Goal: Transaction & Acquisition: Purchase product/service

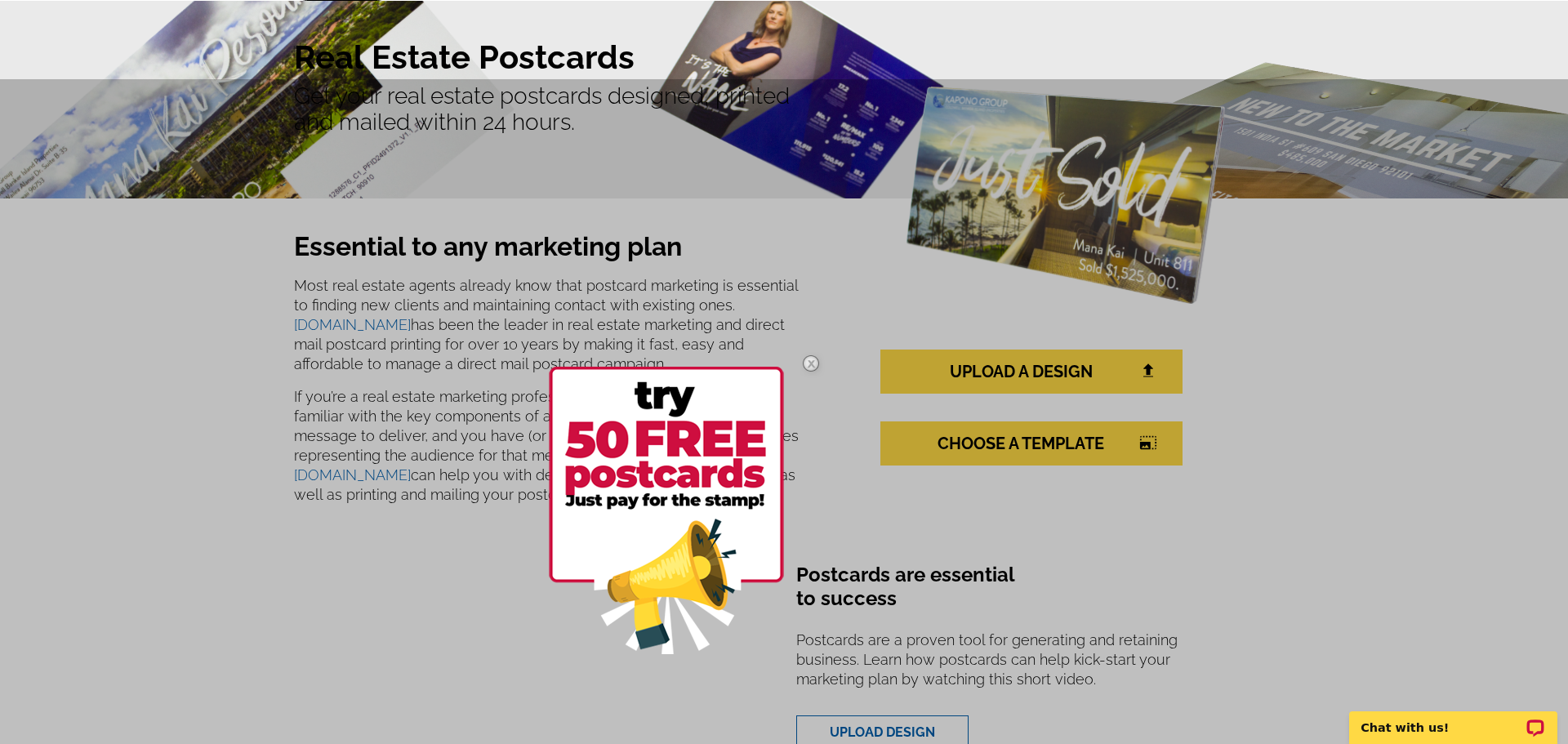
scroll to position [131, 0]
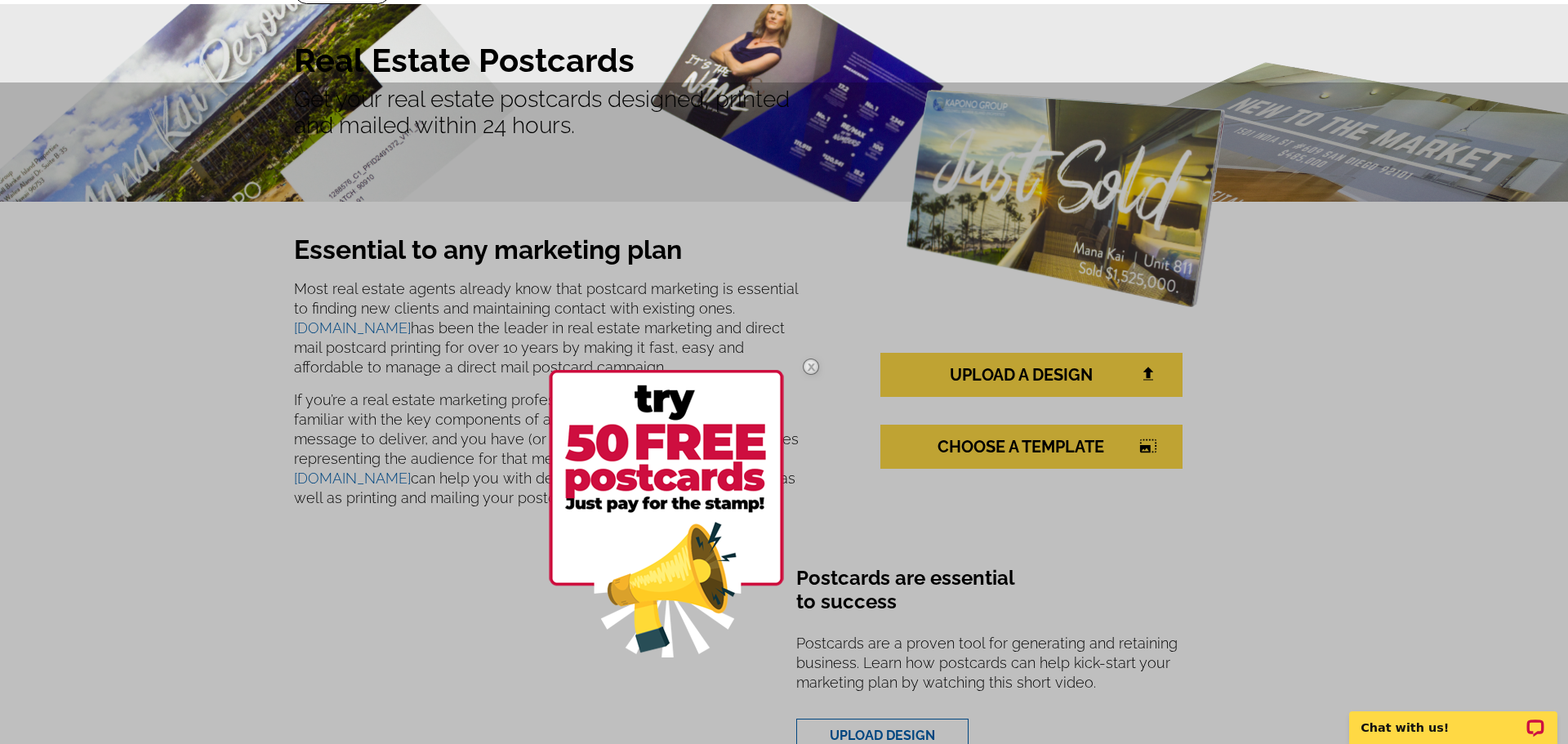
click at [806, 365] on img at bounding box center [810, 366] width 48 height 48
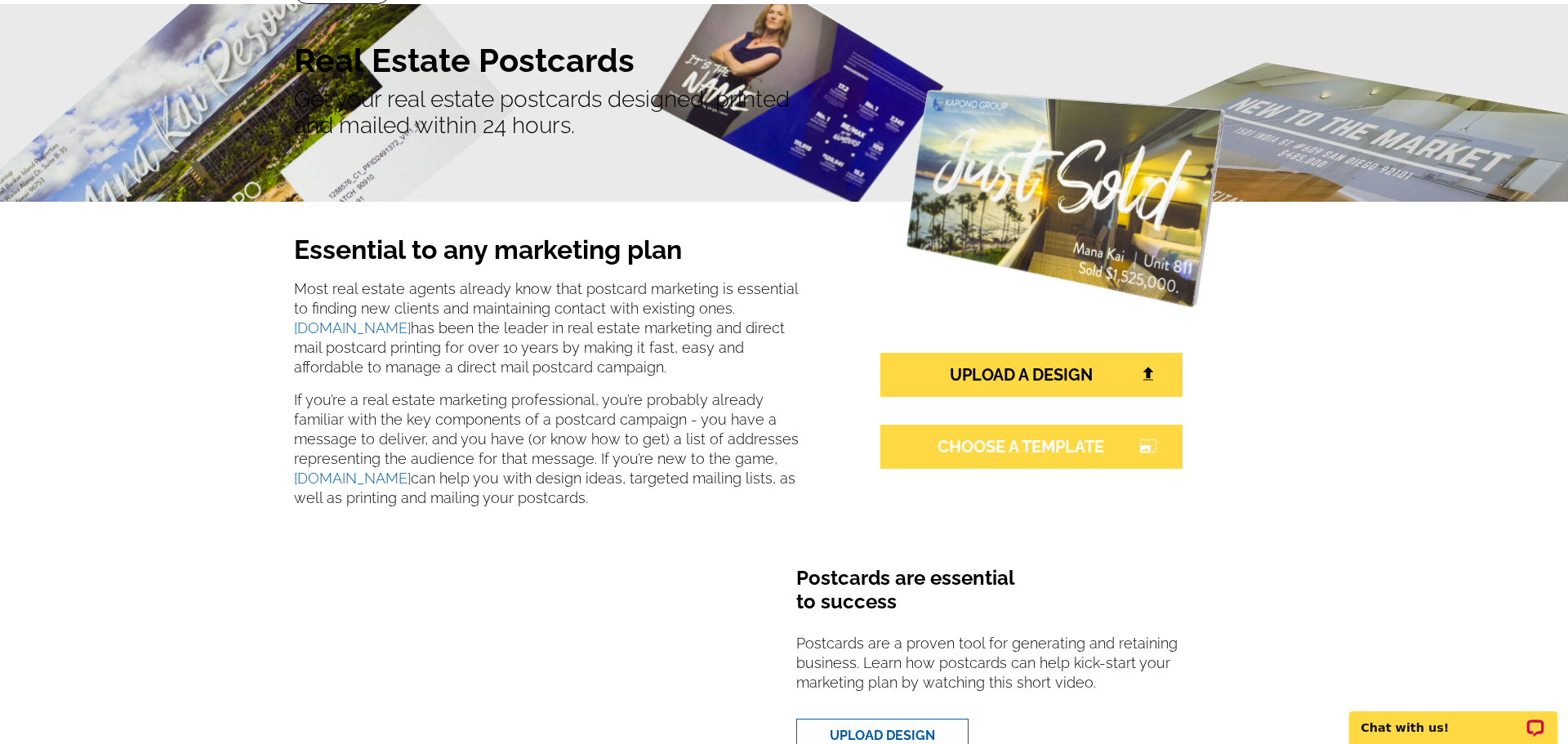
click at [1007, 447] on link "CHOOSE A TEMPLATE photo_size_select_large" at bounding box center [1031, 447] width 303 height 44
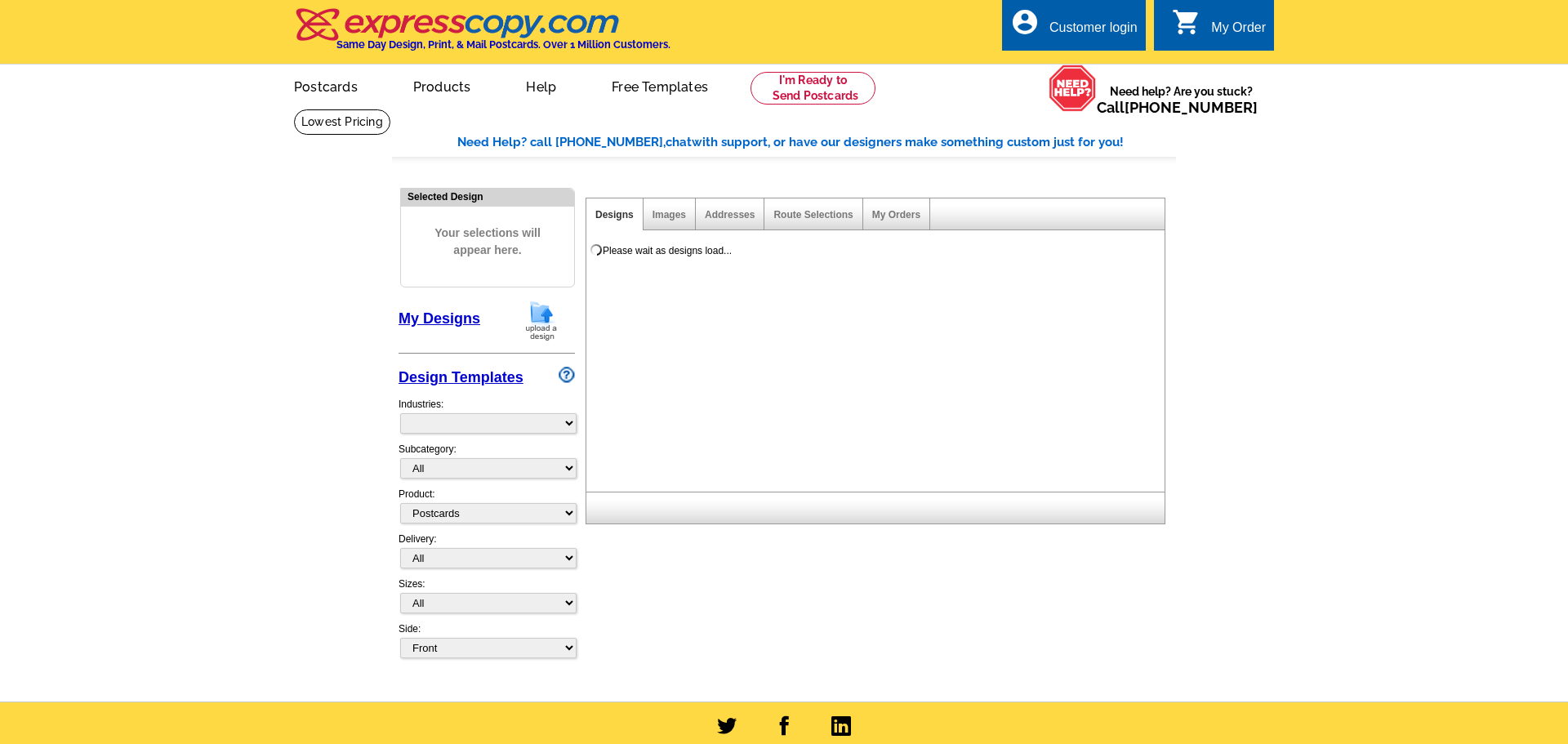
select select "1"
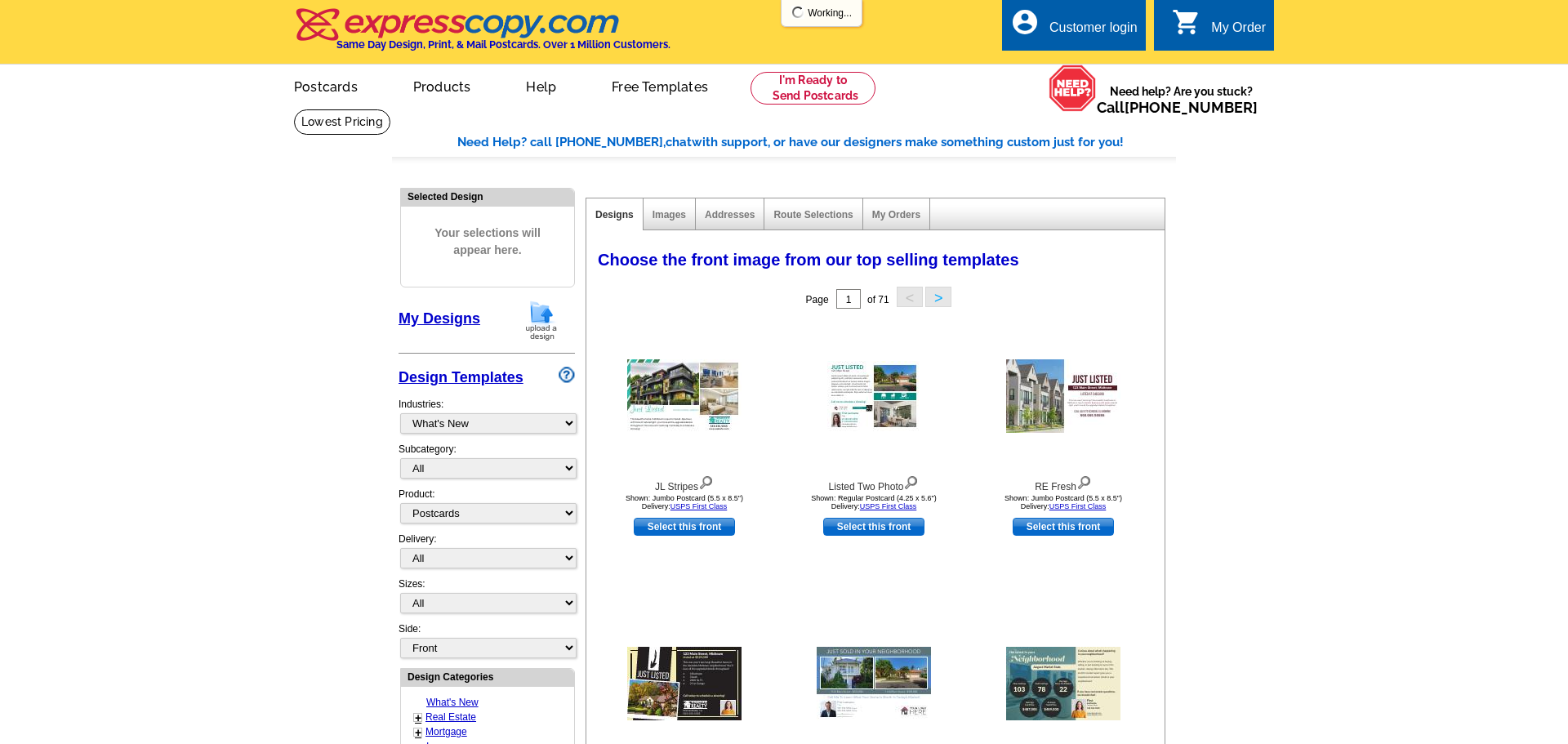
select select "785"
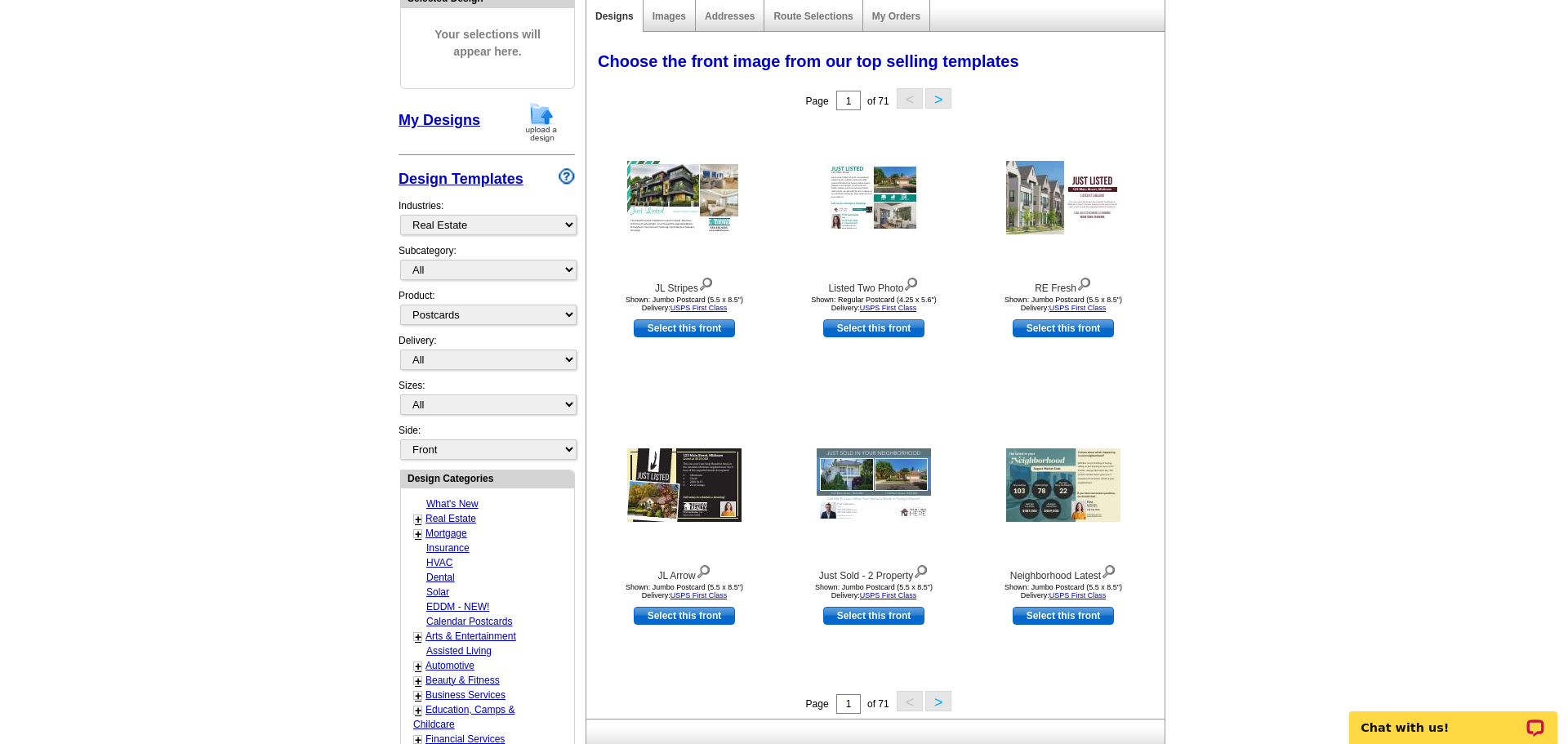
scroll to position [8, 0]
